Goal: Entertainment & Leisure: Browse casually

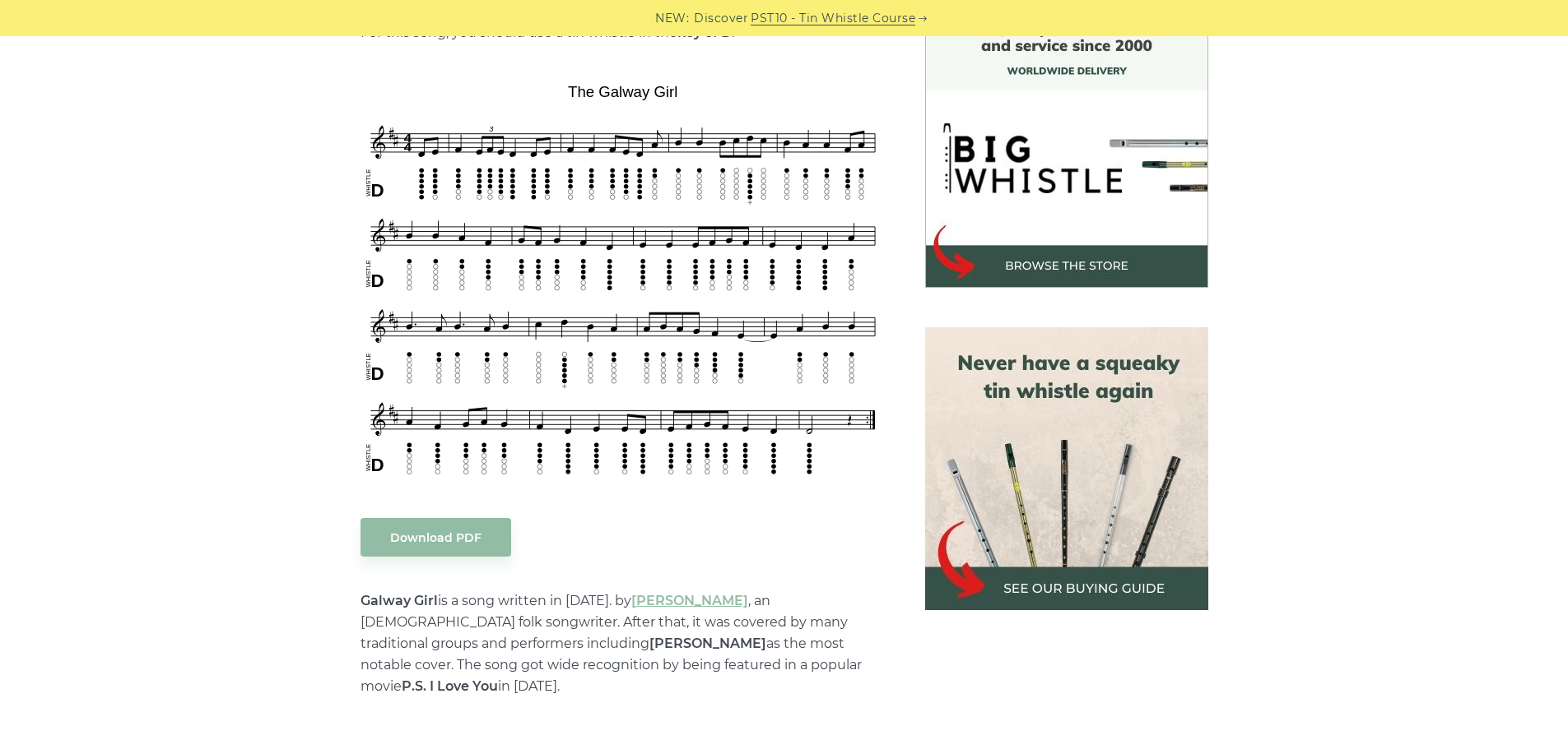
scroll to position [467, 0]
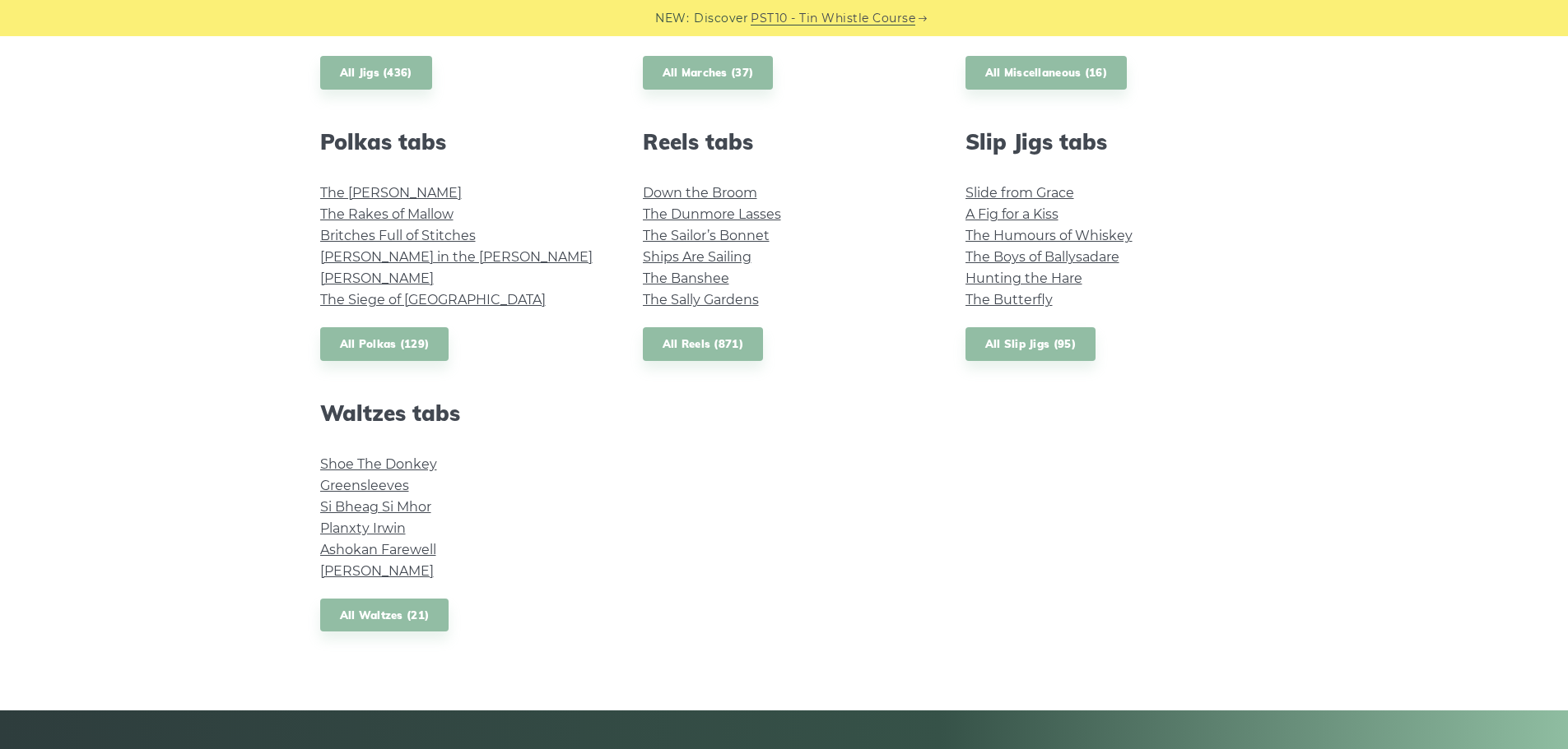
scroll to position [1127, 0]
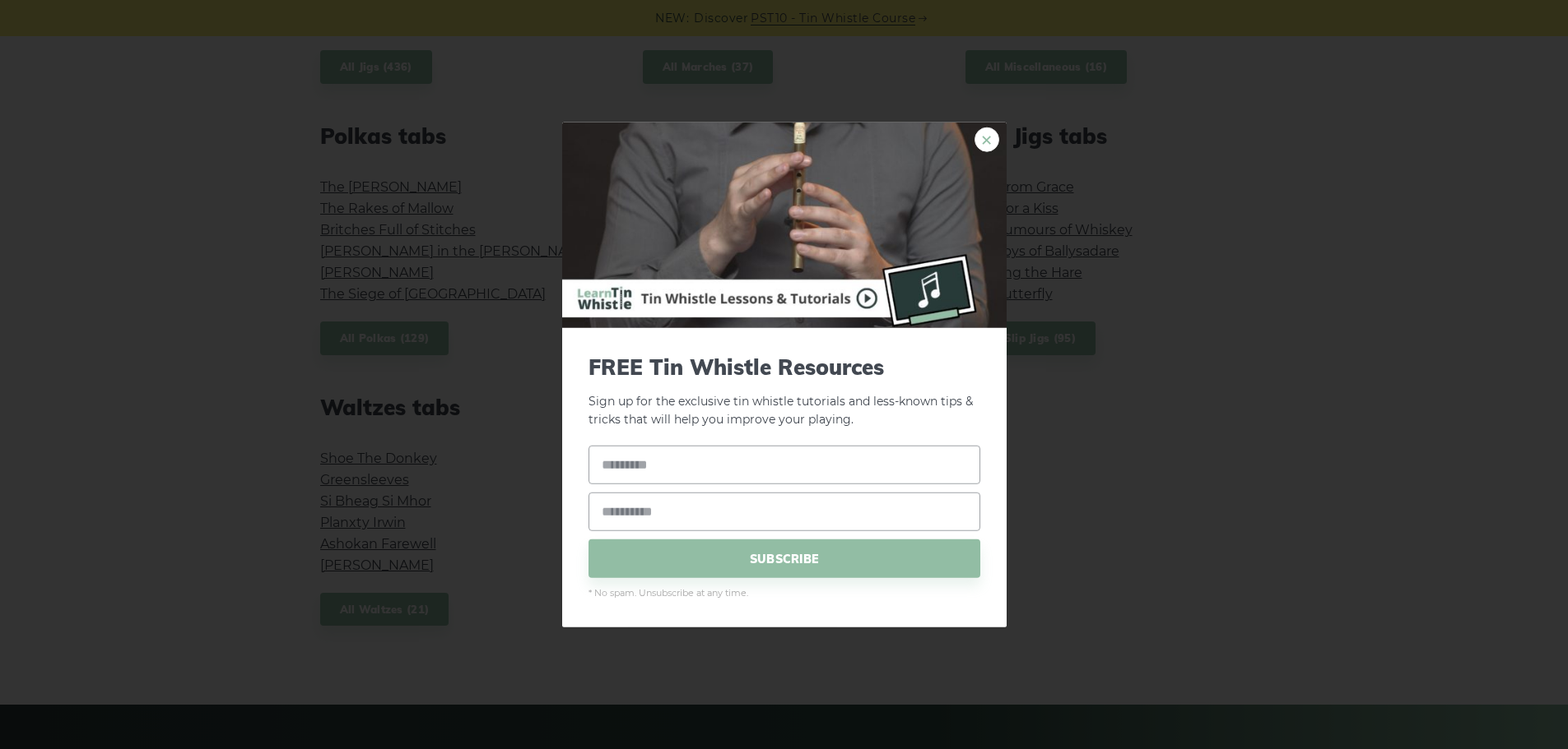
click at [991, 143] on link "×" at bounding box center [987, 138] width 25 height 25
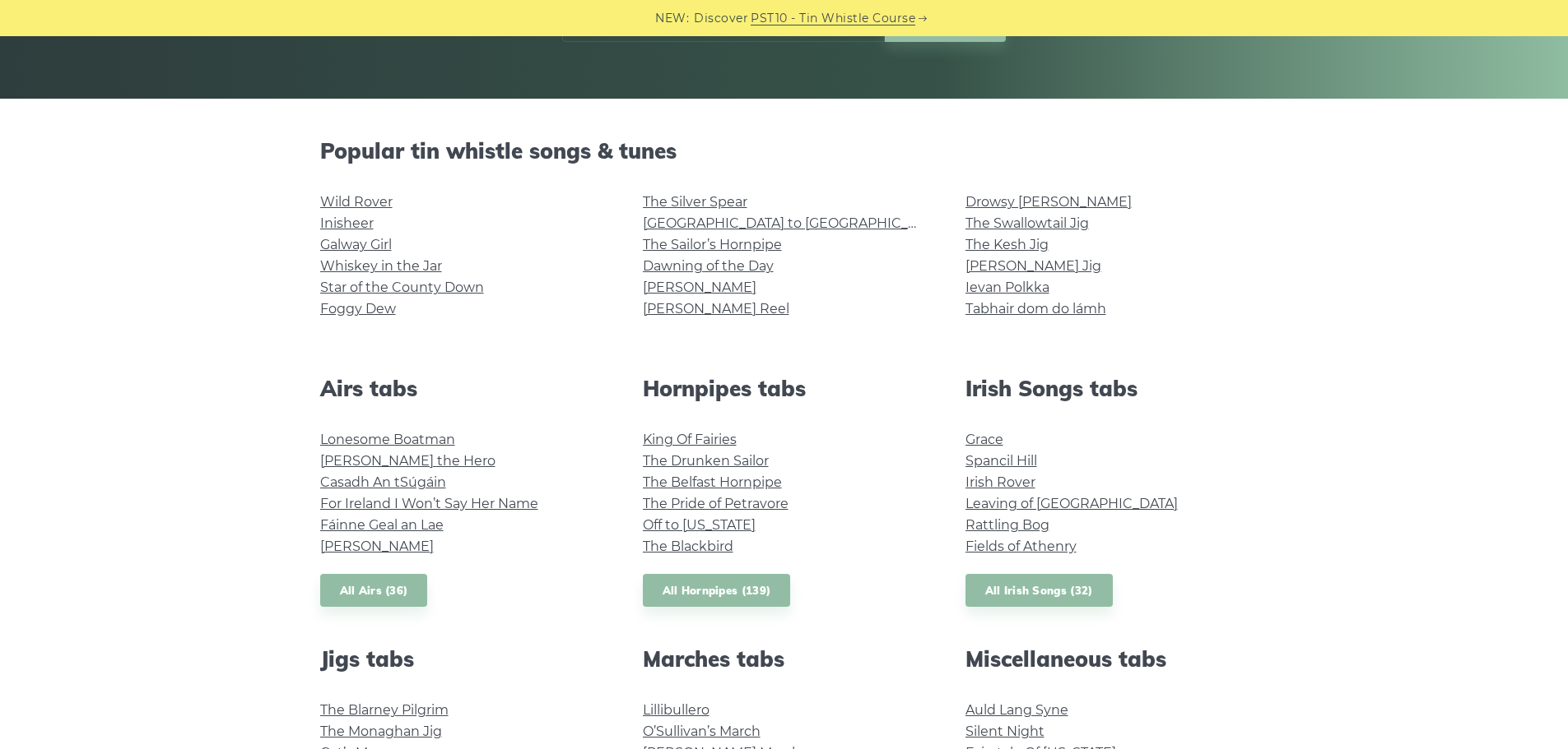
scroll to position [332, 0]
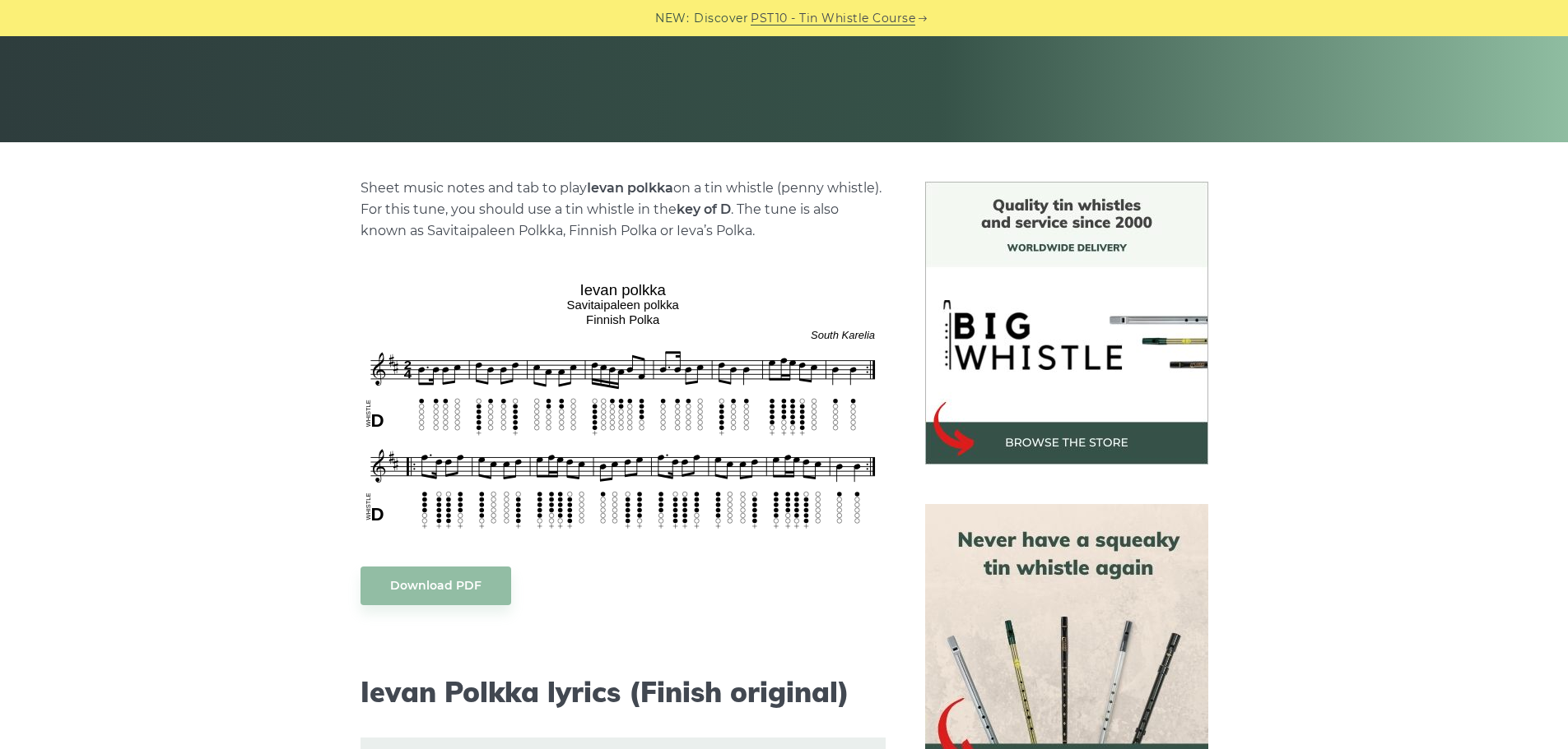
scroll to position [291, 0]
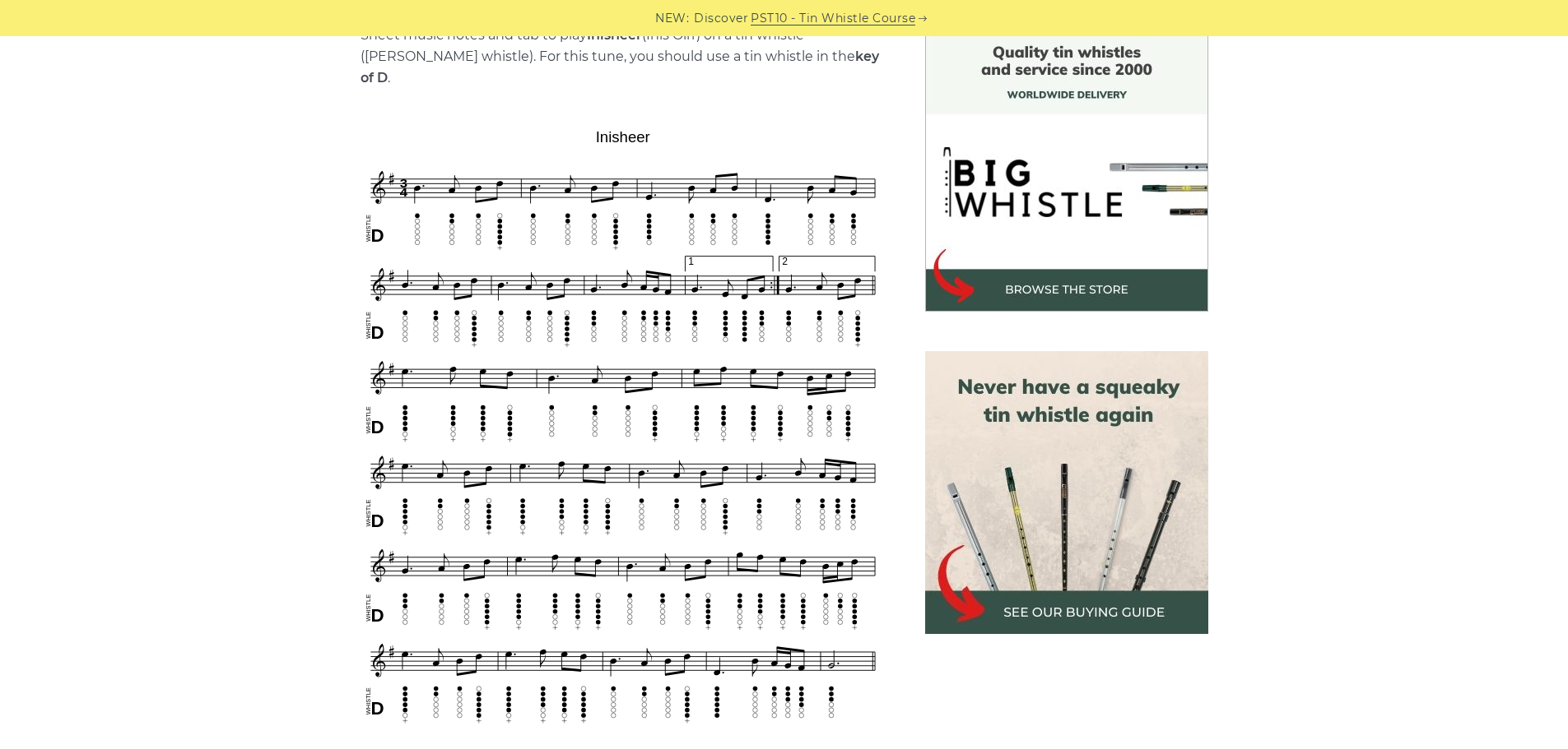
scroll to position [444, 0]
